Goal: Information Seeking & Learning: Learn about a topic

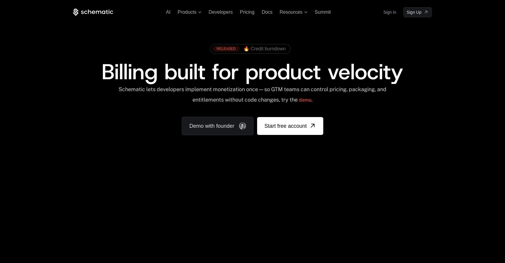
click at [224, 189] on div "Your browser does not support the video tag." at bounding box center [252, 175] width 387 height 251
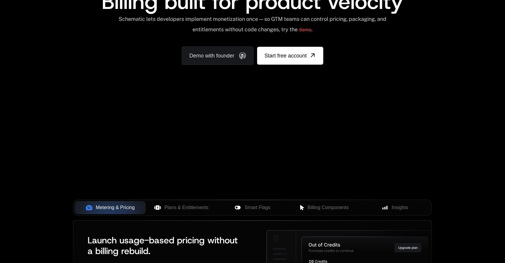
scroll to position [85, 0]
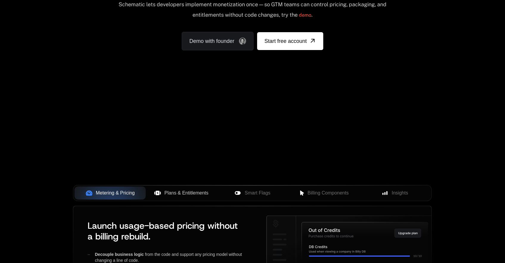
click at [188, 196] on span "Plans & Entitlements" at bounding box center [186, 192] width 44 height 7
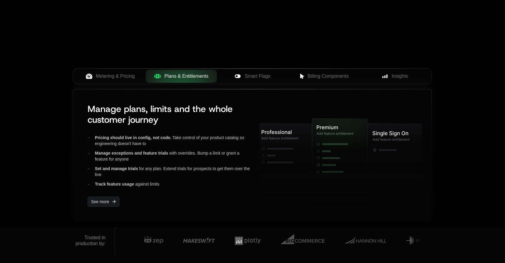
scroll to position [207, 0]
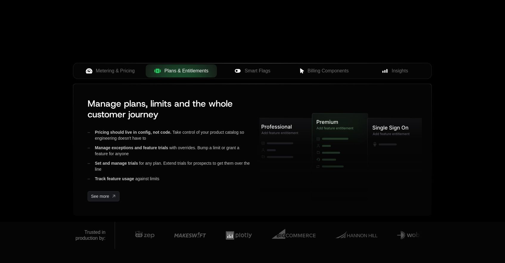
click at [260, 77] on div "Metering & Pricing Plans & Entitlements Smart Flags Billing Components Insights" at bounding box center [252, 71] width 358 height 16
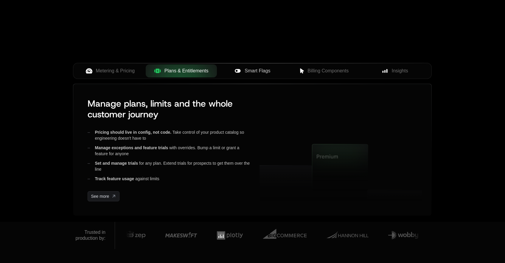
click at [259, 73] on span "Smart Flags" at bounding box center [257, 70] width 26 height 7
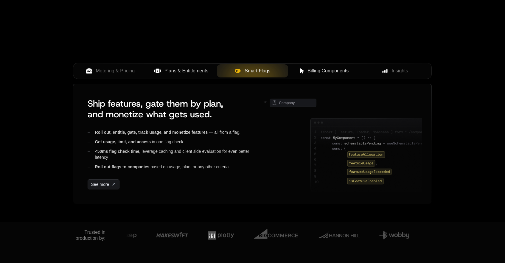
click at [308, 74] on span "Billing Components" at bounding box center [327, 70] width 41 height 7
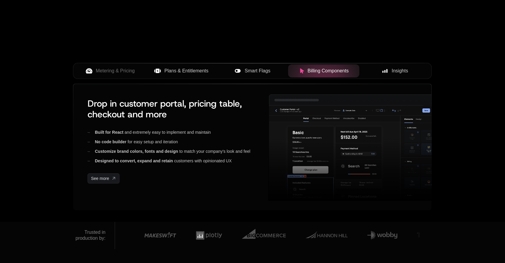
click at [387, 70] on div "Insights" at bounding box center [395, 70] width 62 height 7
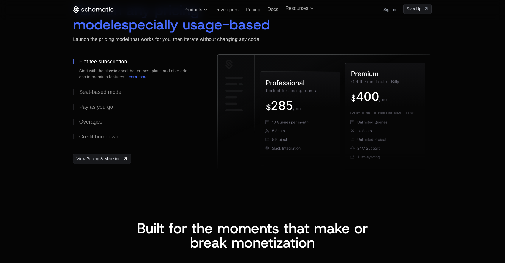
scroll to position [916, 0]
click at [105, 95] on div "Seat-based model" at bounding box center [100, 92] width 43 height 5
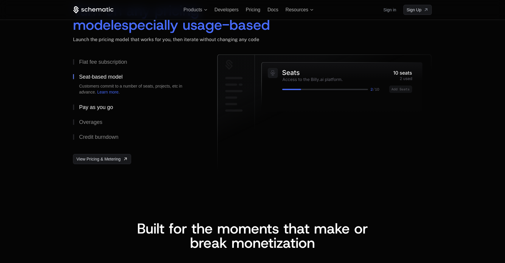
click at [100, 104] on div "Pay as you go" at bounding box center [96, 106] width 34 height 5
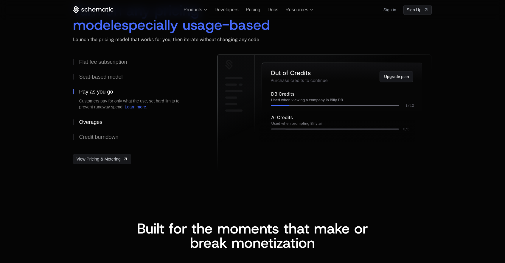
click at [90, 126] on button "Overages" at bounding box center [135, 122] width 125 height 15
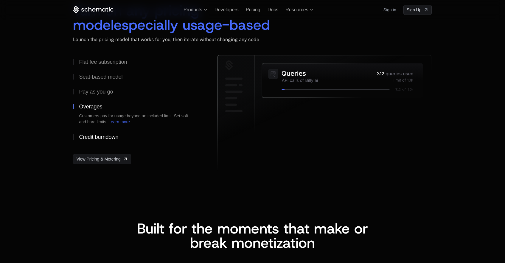
click at [92, 130] on button "Credit burndown" at bounding box center [135, 137] width 125 height 15
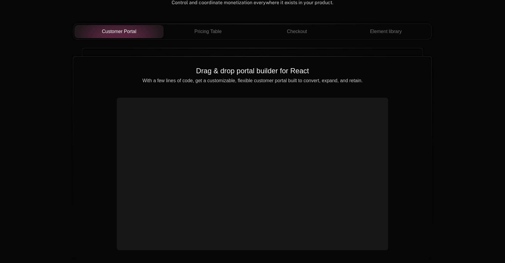
scroll to position [2155, 0]
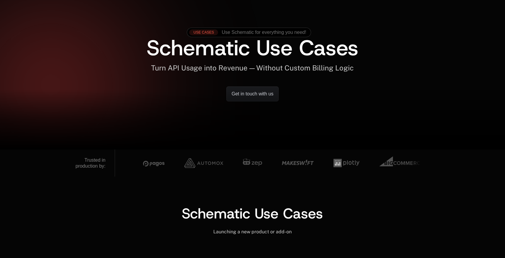
scroll to position [0, 4]
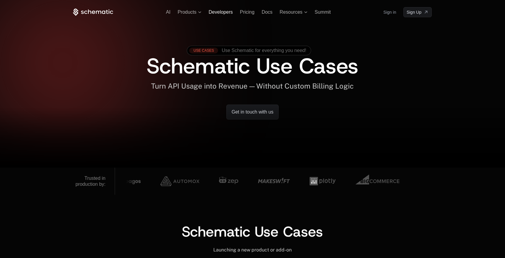
click at [214, 10] on span "Developers" at bounding box center [220, 12] width 24 height 5
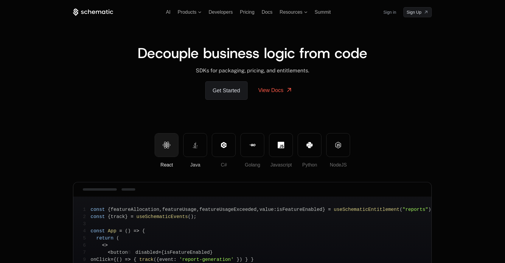
click at [202, 143] on button "Java" at bounding box center [195, 145] width 24 height 24
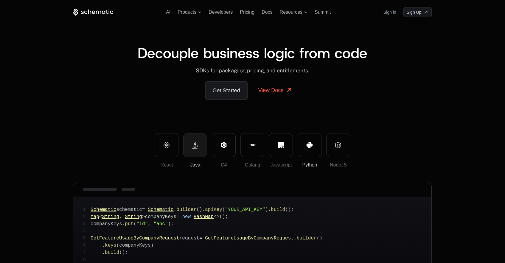
click at [311, 139] on button "Python" at bounding box center [309, 145] width 24 height 24
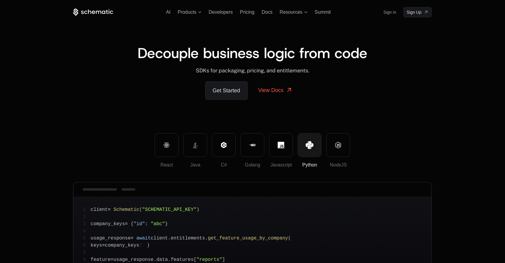
click at [350, 142] on div "React Java C# Golang Javascript Python NodeJS" at bounding box center [252, 150] width 358 height 35
click at [344, 146] on button "NodeJS" at bounding box center [338, 145] width 24 height 24
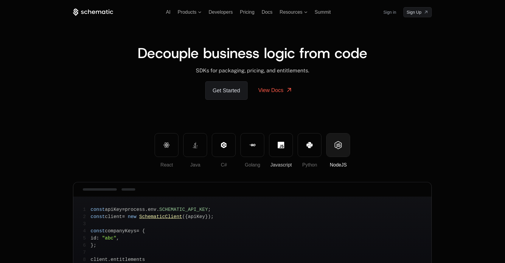
click at [283, 147] on icon at bounding box center [281, 145] width 7 height 7
click at [251, 146] on icon at bounding box center [252, 145] width 7 height 7
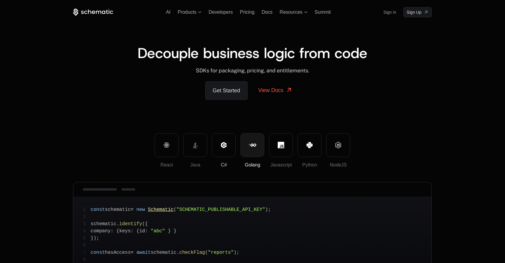
click at [218, 146] on button "C#" at bounding box center [224, 145] width 24 height 24
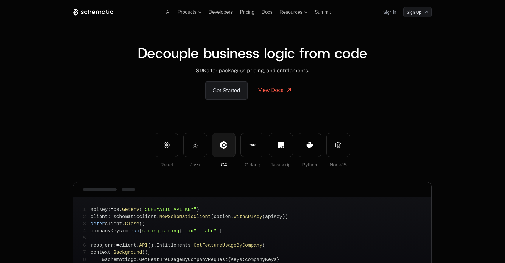
click at [186, 152] on button "Java" at bounding box center [195, 145] width 24 height 24
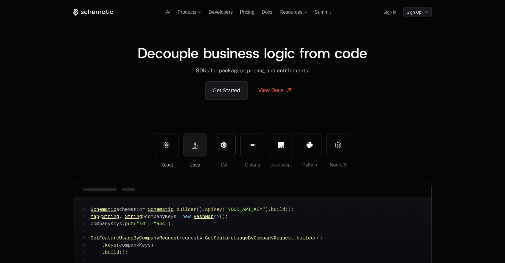
click at [171, 143] on button "React" at bounding box center [167, 145] width 24 height 24
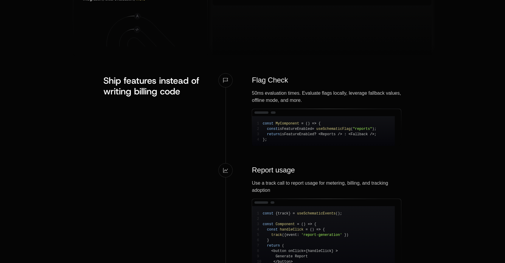
scroll to position [513, 0]
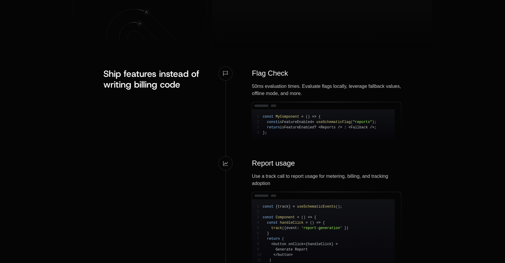
click at [225, 164] on icon at bounding box center [225, 163] width 5 height 5
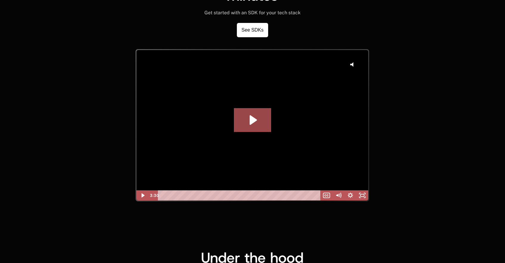
scroll to position [1438, 0]
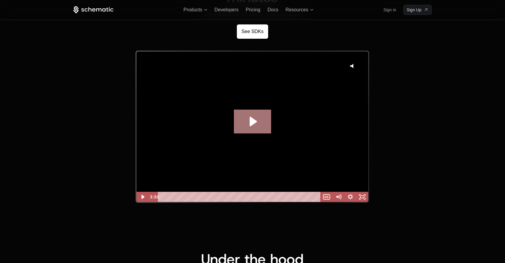
click at [249, 121] on icon "Play Video: GA Dev Walkthrough take 2" at bounding box center [252, 122] width 37 height 24
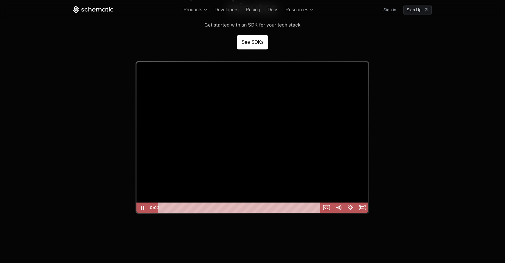
scroll to position [1425, 0]
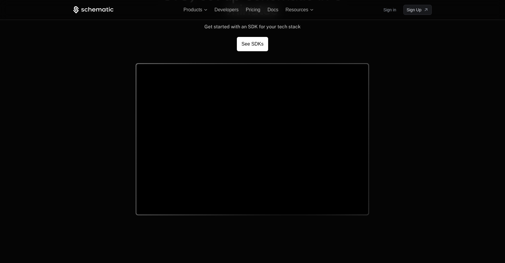
click at [383, 196] on div "Click for sound @keyframes VOLUME_SMALL_WAVE_FLASH { 0% { opacity: 0; } 33% { o…" at bounding box center [252, 156] width 358 height 210
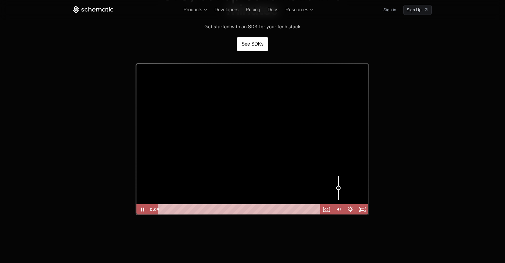
drag, startPoint x: 339, startPoint y: 172, endPoint x: 340, endPoint y: 183, distance: 10.7
click at [340, 185] on div "Volume" at bounding box center [338, 187] width 4 height 4
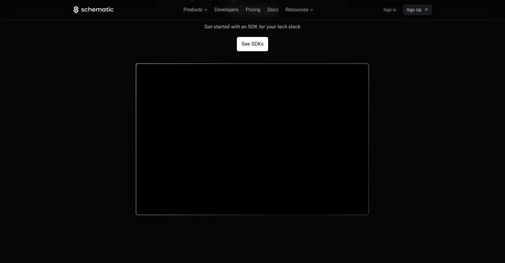
click at [406, 179] on div "Click for sound @keyframes VOLUME_SMALL_WAVE_FLASH { 0% { opacity: 0; } 33% { o…" at bounding box center [252, 156] width 358 height 210
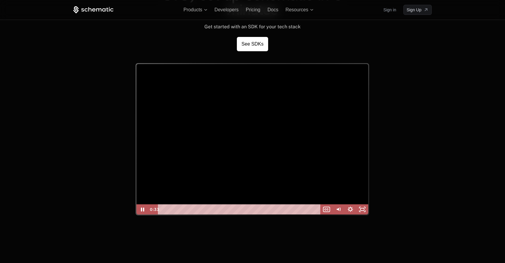
click at [287, 155] on div at bounding box center [252, 139] width 232 height 150
